Goal: Task Accomplishment & Management: Use online tool/utility

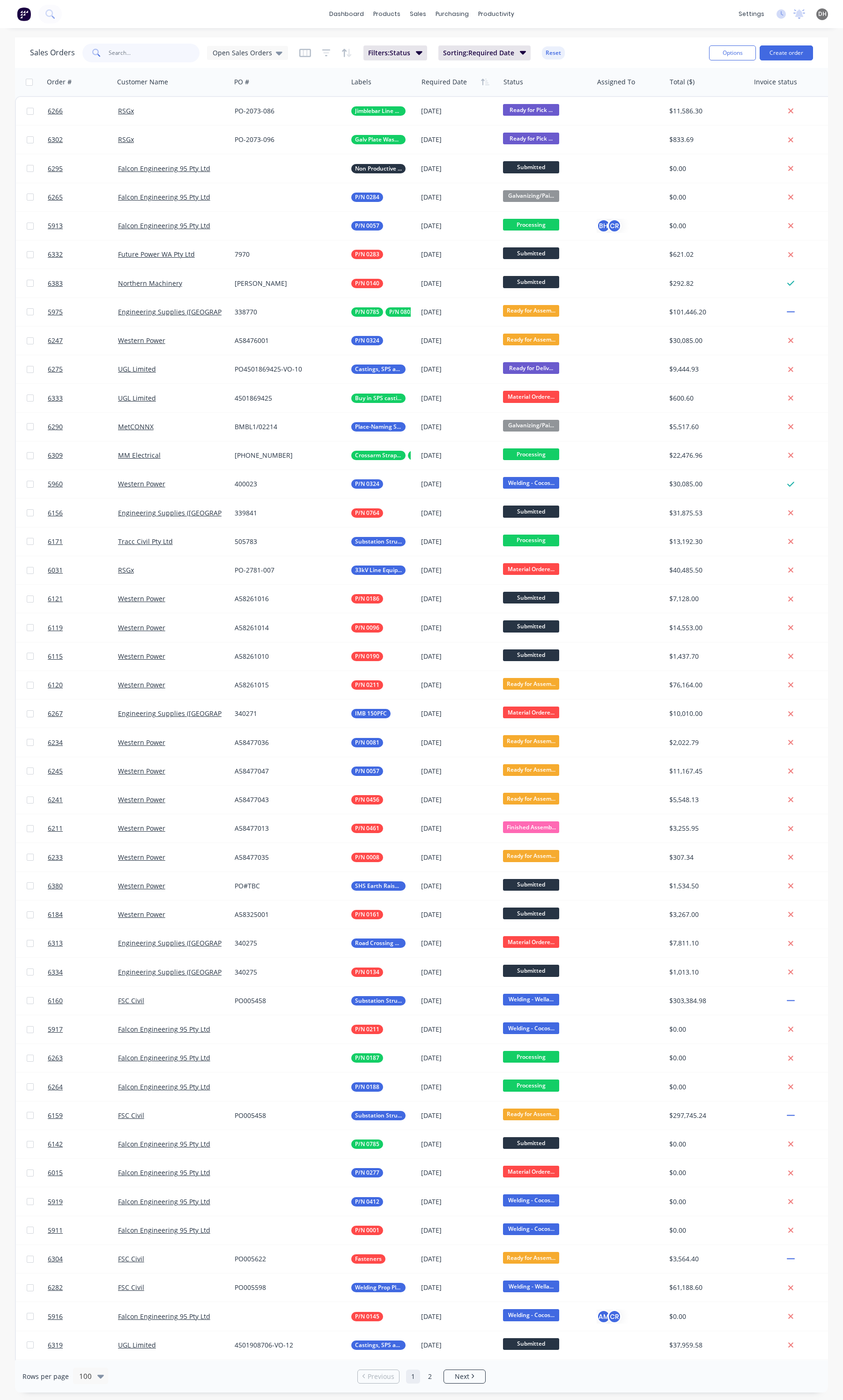
click at [113, 59] on input "text" at bounding box center [154, 53] width 91 height 18
click at [125, 50] on input "text" at bounding box center [154, 53] width 91 height 18
click at [263, 54] on span "Open Sales Orders" at bounding box center [242, 53] width 59 height 10
click at [225, 135] on button "None" at bounding box center [263, 133] width 107 height 11
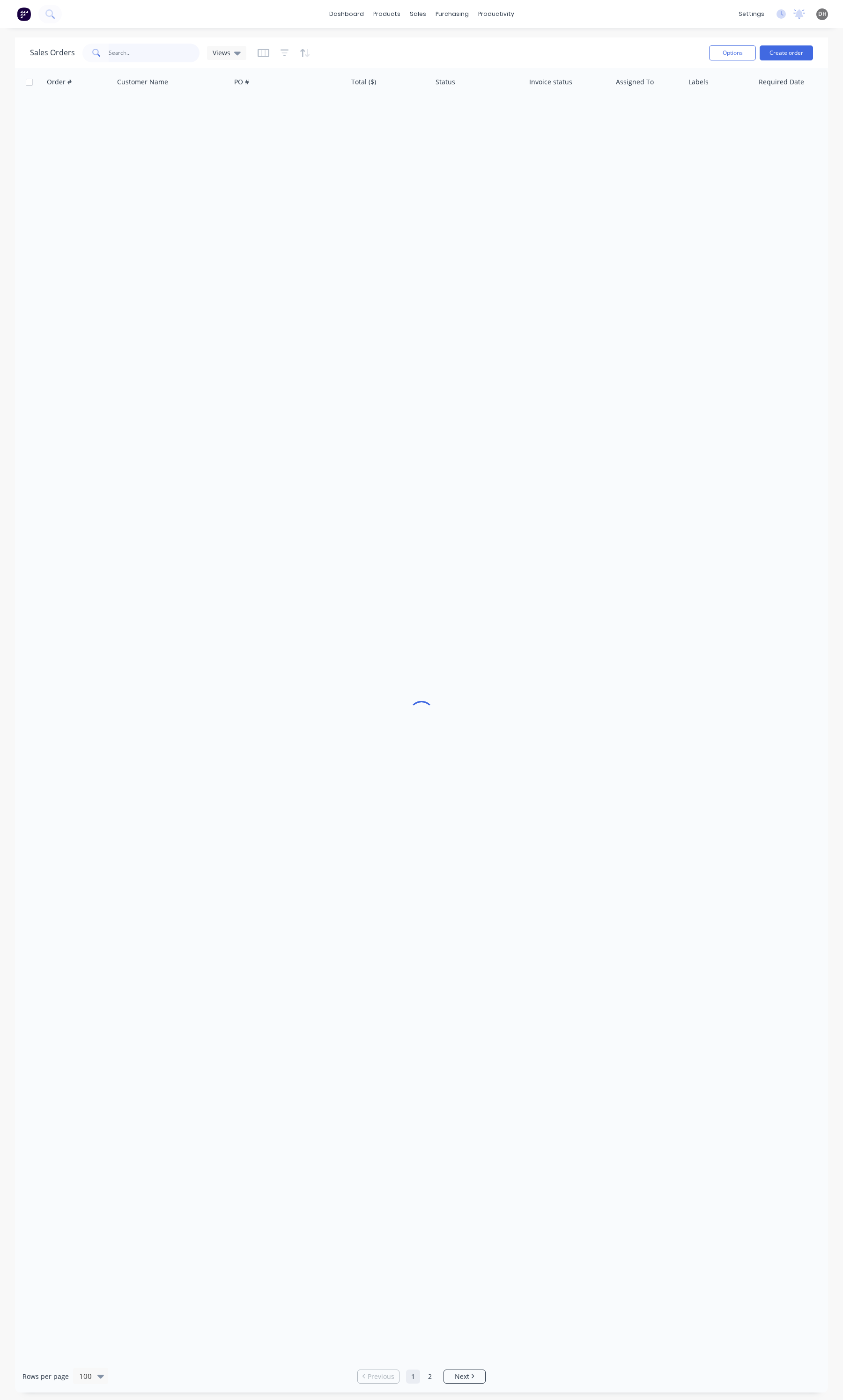
click at [132, 61] on input "text" at bounding box center [154, 53] width 91 height 18
type input "5709"
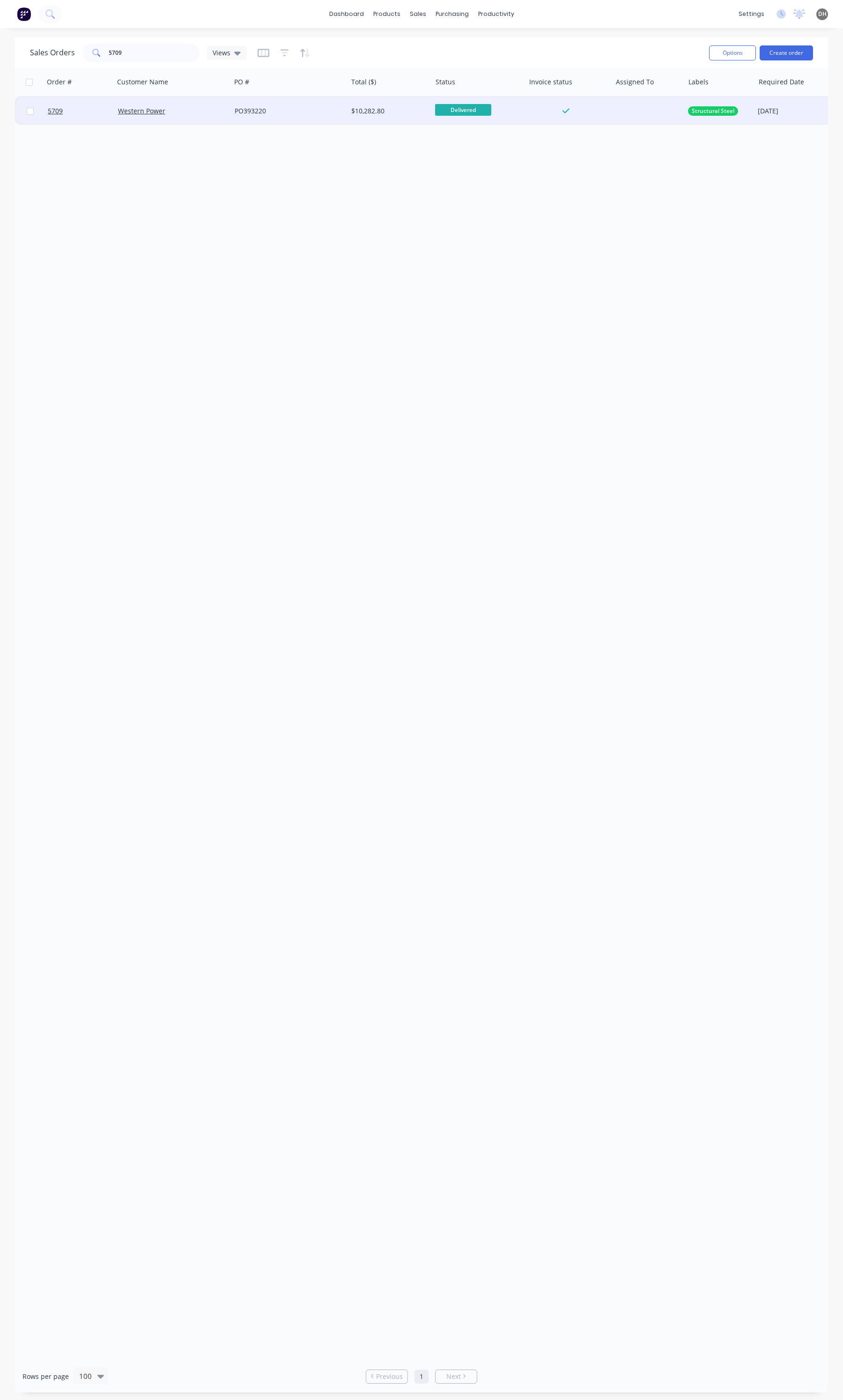
click at [204, 118] on div "Western Power" at bounding box center [172, 111] width 117 height 28
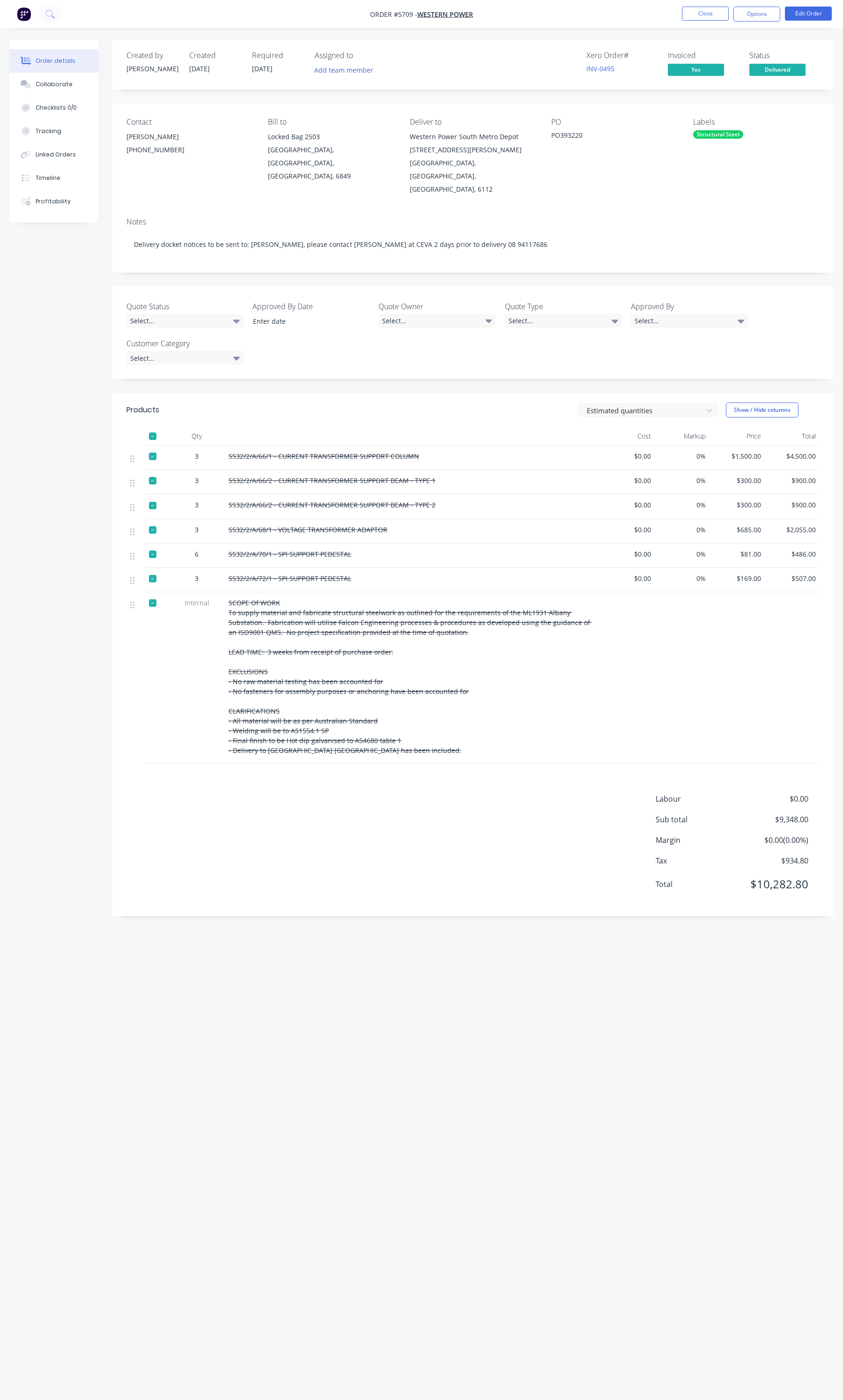
click at [753, 24] on nav "Order #5709 - Western Power Close Options Edit Order" at bounding box center [421, 14] width 843 height 28
click at [754, 20] on button "Options" at bounding box center [757, 14] width 47 height 15
click at [712, 139] on button "Delivery Docket" at bounding box center [729, 132] width 103 height 18
click at [703, 107] on div "Custom" at bounding box center [728, 113] width 86 height 14
click at [697, 93] on div "Without pricing" at bounding box center [728, 94] width 86 height 14
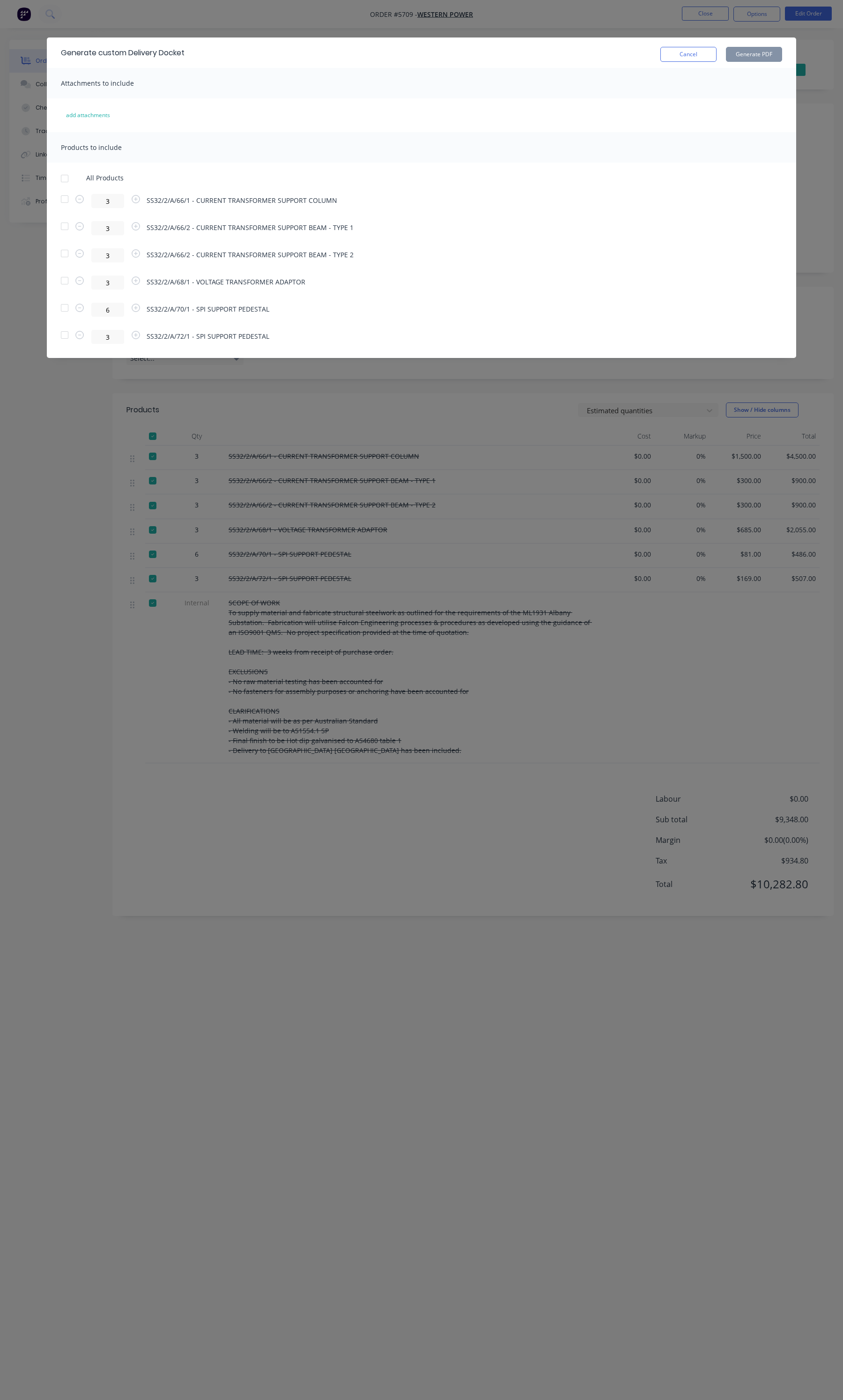
click at [66, 200] on div at bounding box center [65, 199] width 18 height 18
click at [771, 57] on button "Generate PDF" at bounding box center [753, 54] width 56 height 15
click at [677, 53] on button "Cancel" at bounding box center [688, 54] width 56 height 15
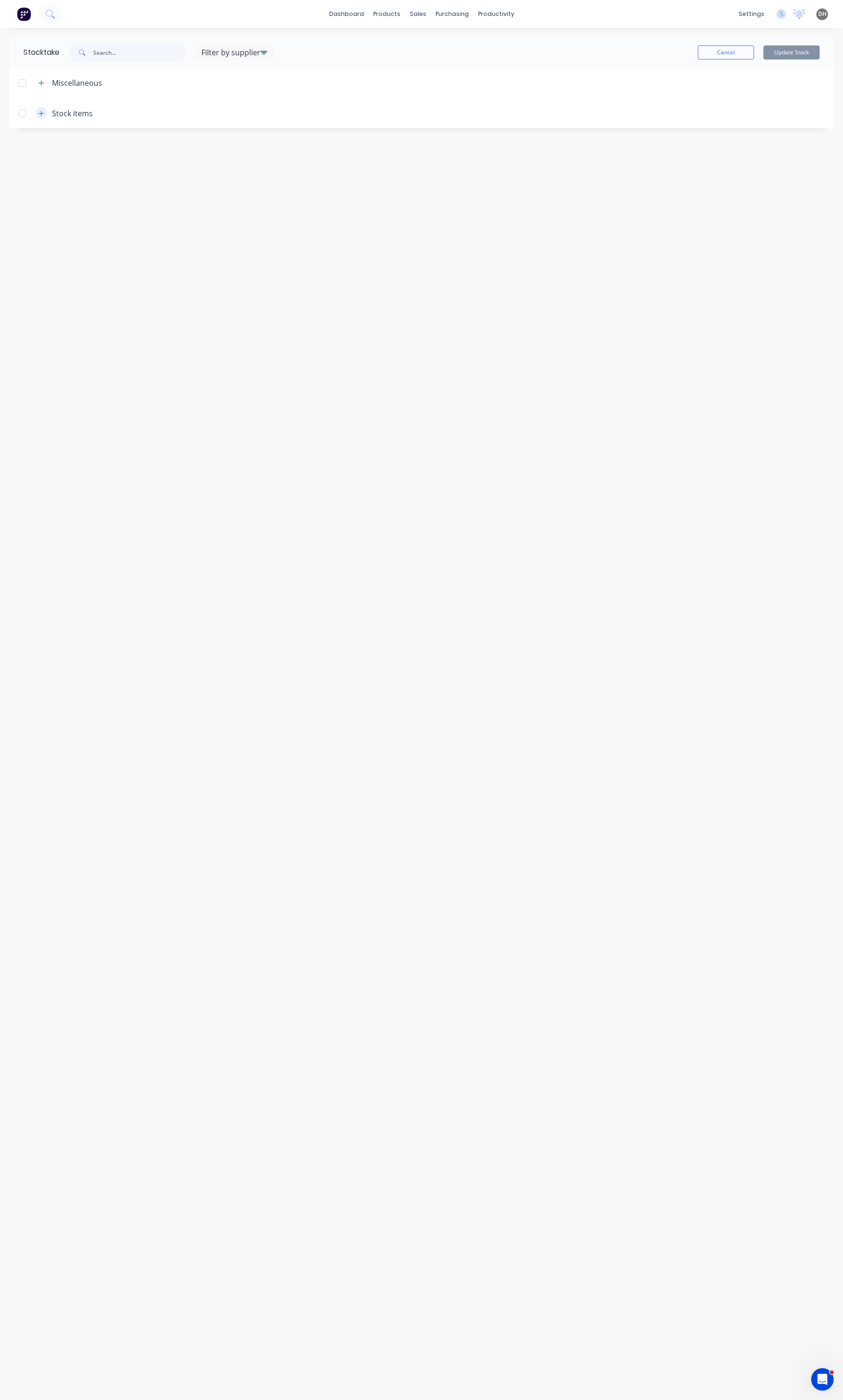
click at [43, 115] on icon "button" at bounding box center [41, 114] width 5 height 7
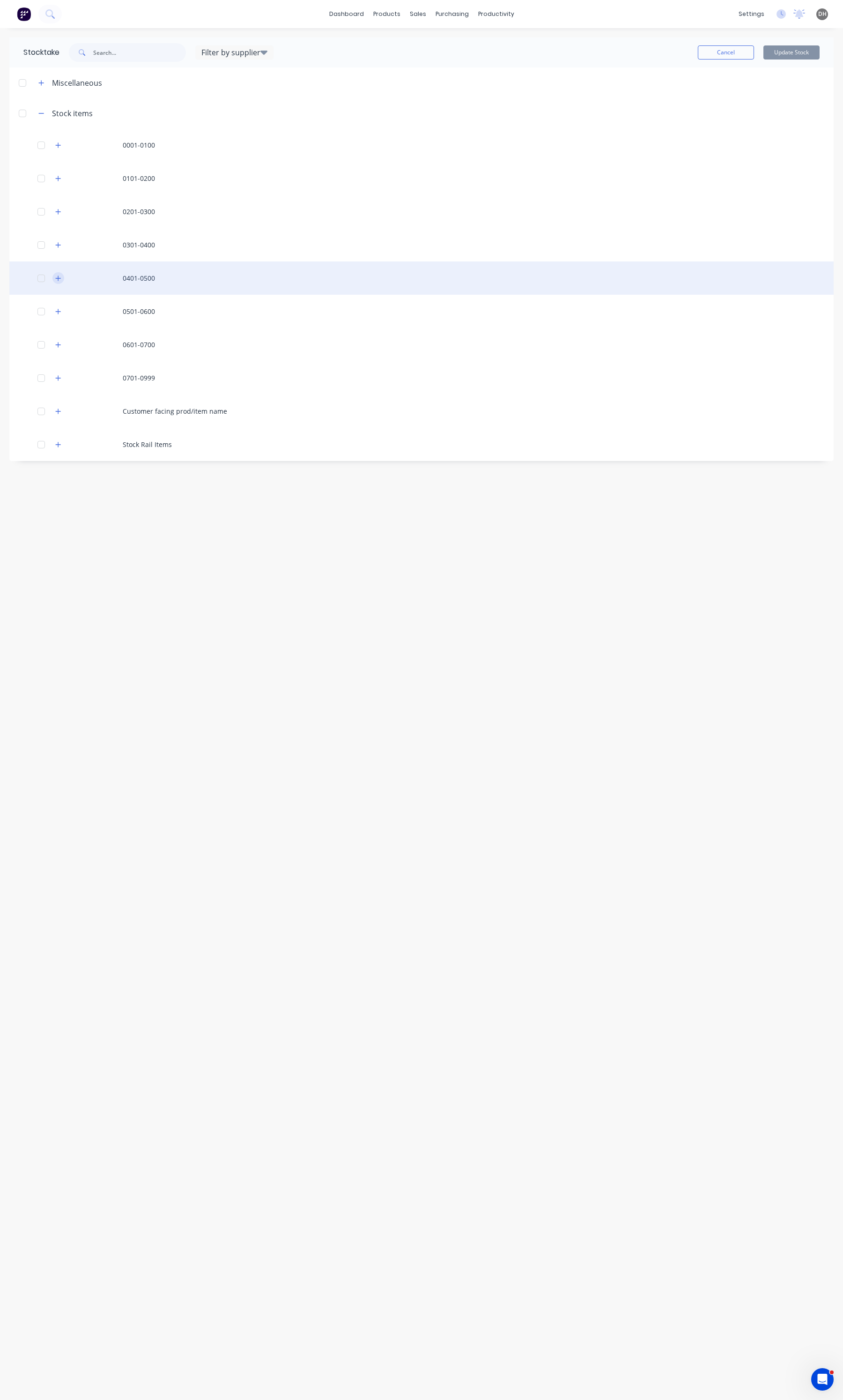
click at [57, 276] on icon "button" at bounding box center [58, 278] width 5 height 7
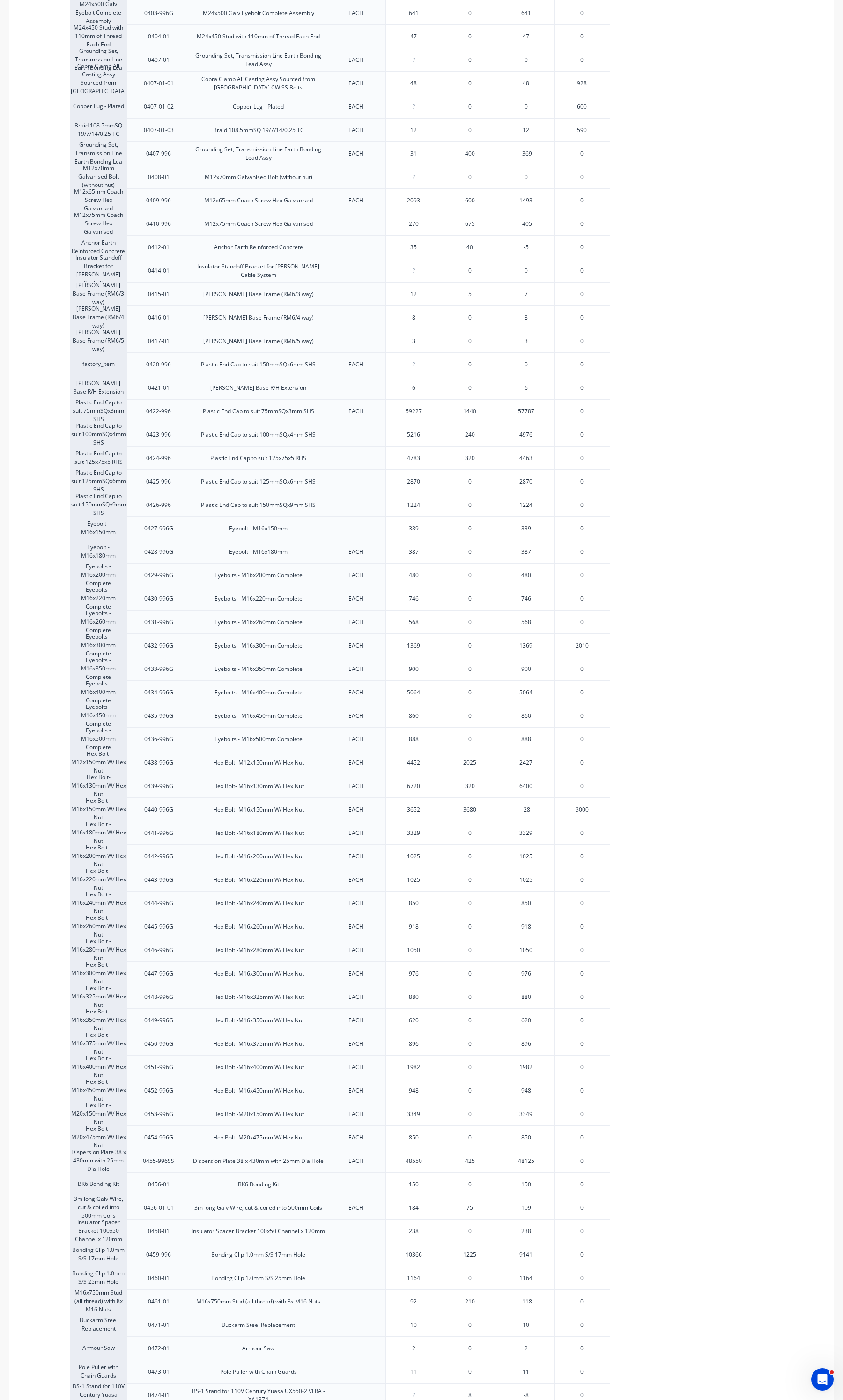
scroll to position [410, 0]
type input "48550"
drag, startPoint x: 406, startPoint y: 1143, endPoint x: 426, endPoint y: 1147, distance: 20.4
click at [426, 1147] on div "48550 48550" at bounding box center [413, 1141] width 56 height 23
